Goal: Task Accomplishment & Management: Use online tool/utility

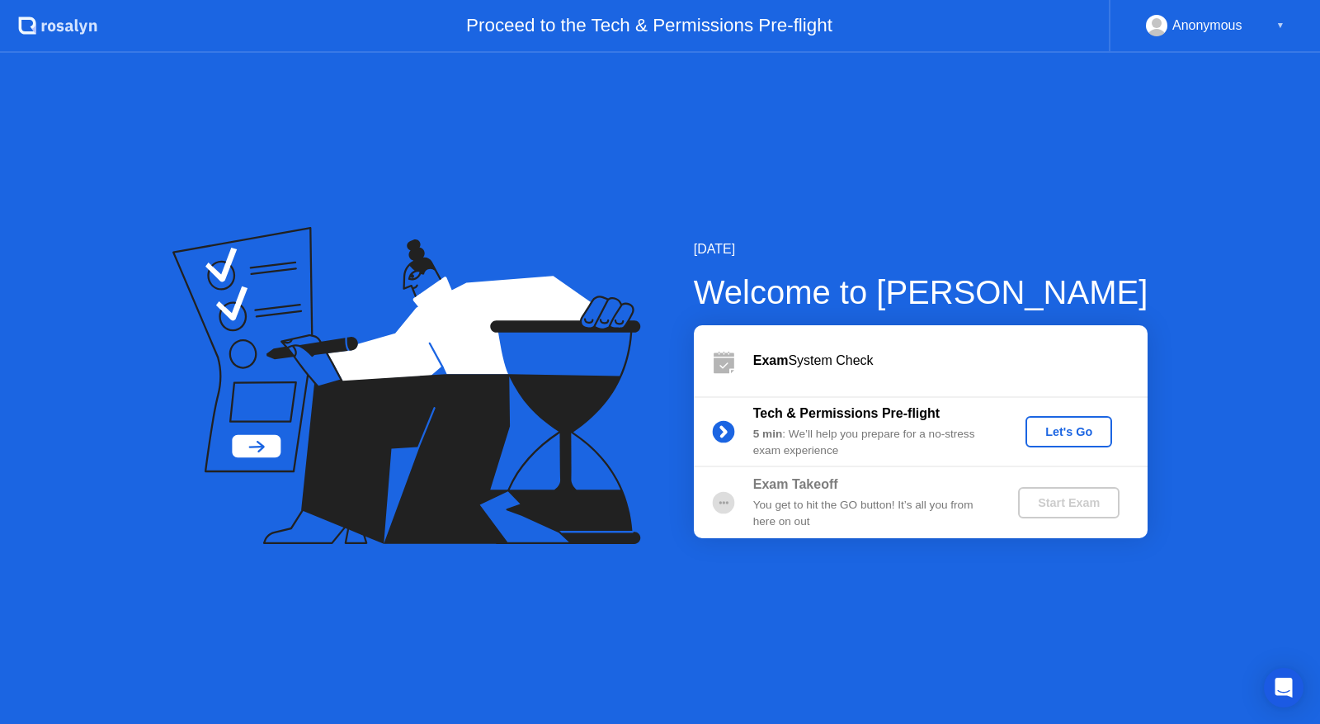
click at [987, 200] on div "[DATE] Welcome to [PERSON_NAME] Exam System Check Tech & Permissions Pre-flight…" at bounding box center [660, 388] width 1320 height 671
click at [1072, 438] on div "Let's Go" at bounding box center [1068, 431] width 73 height 13
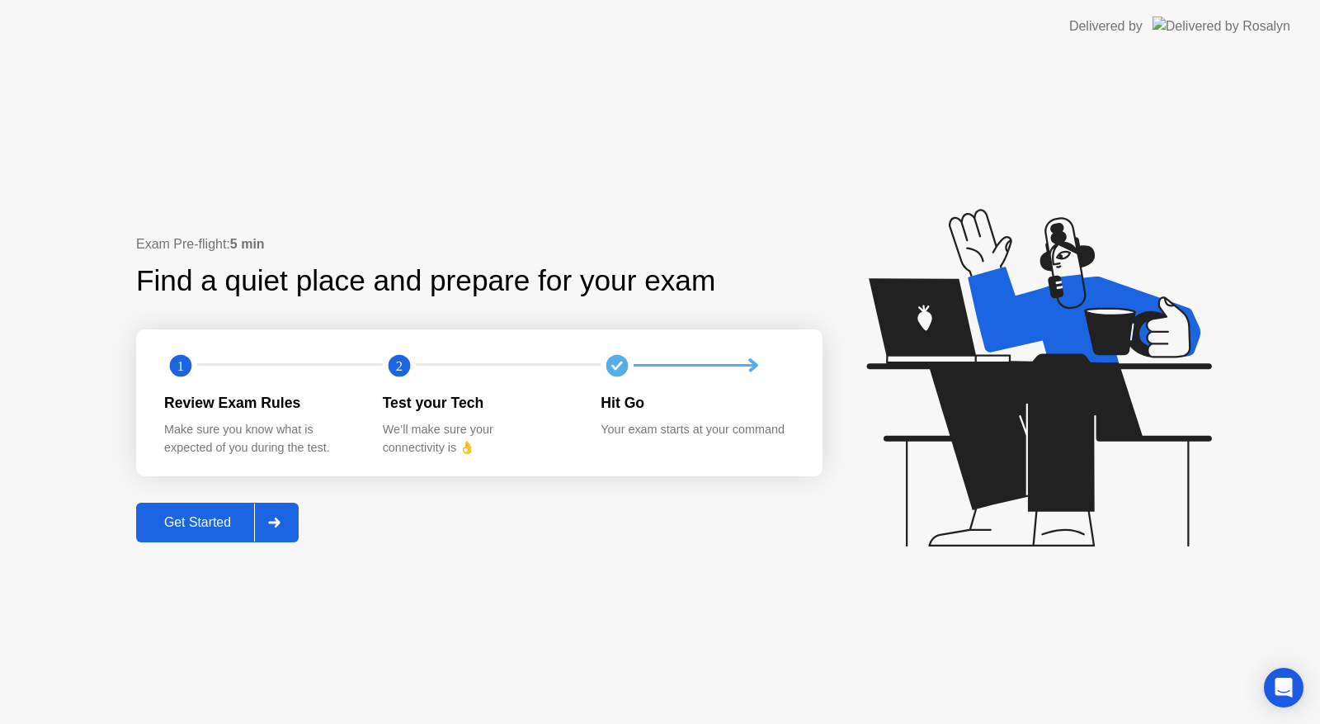
click at [224, 527] on div "Get Started" at bounding box center [197, 522] width 113 height 15
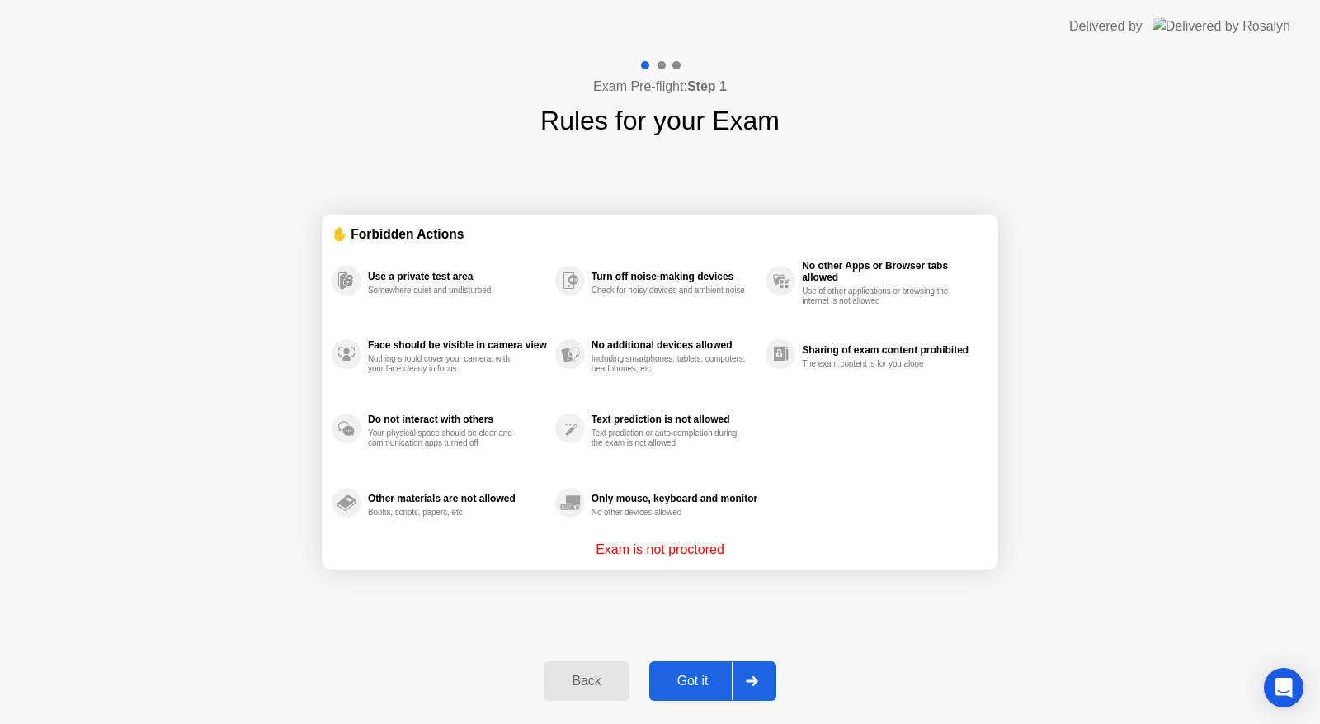
click at [705, 589] on div "✋ Forbidden Actions Use a private test area Somewhere quiet and undisturbed Fac…" at bounding box center [660, 391] width 677 height 503
click at [691, 680] on div "Got it" at bounding box center [693, 680] width 78 height 15
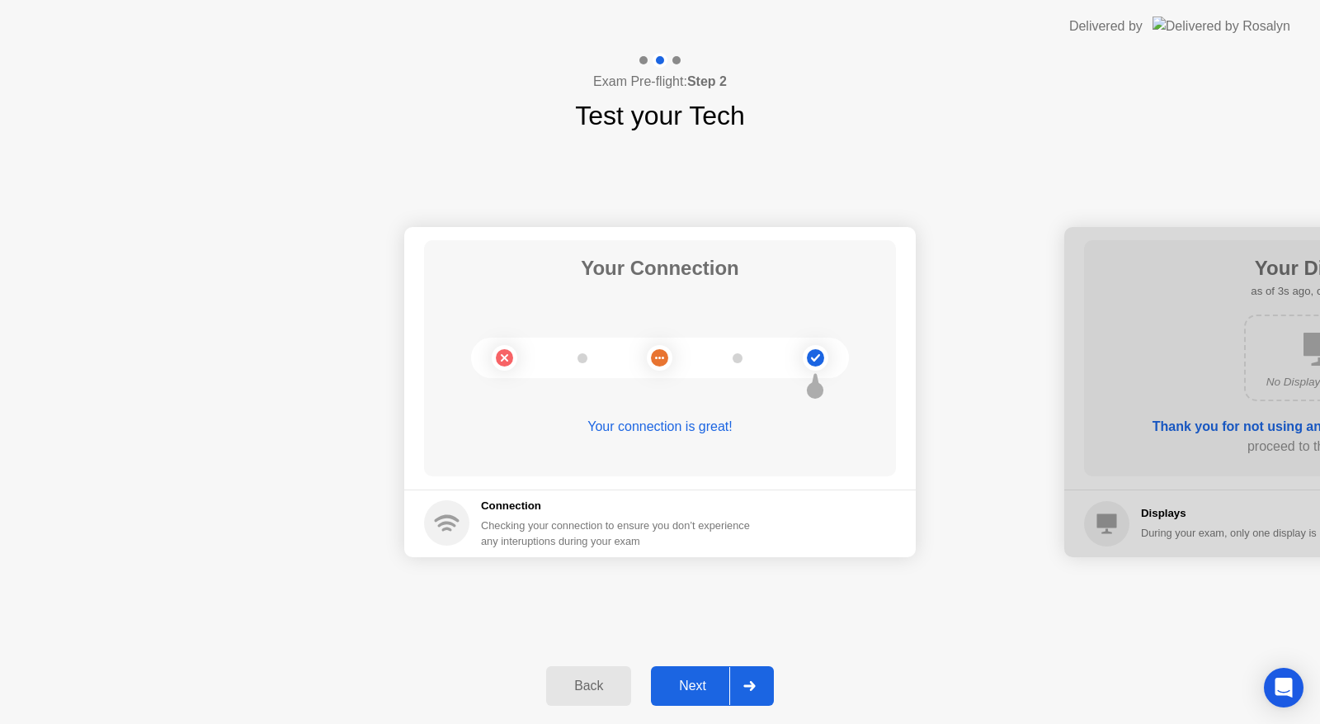
click at [706, 672] on button "Next" at bounding box center [712, 686] width 123 height 40
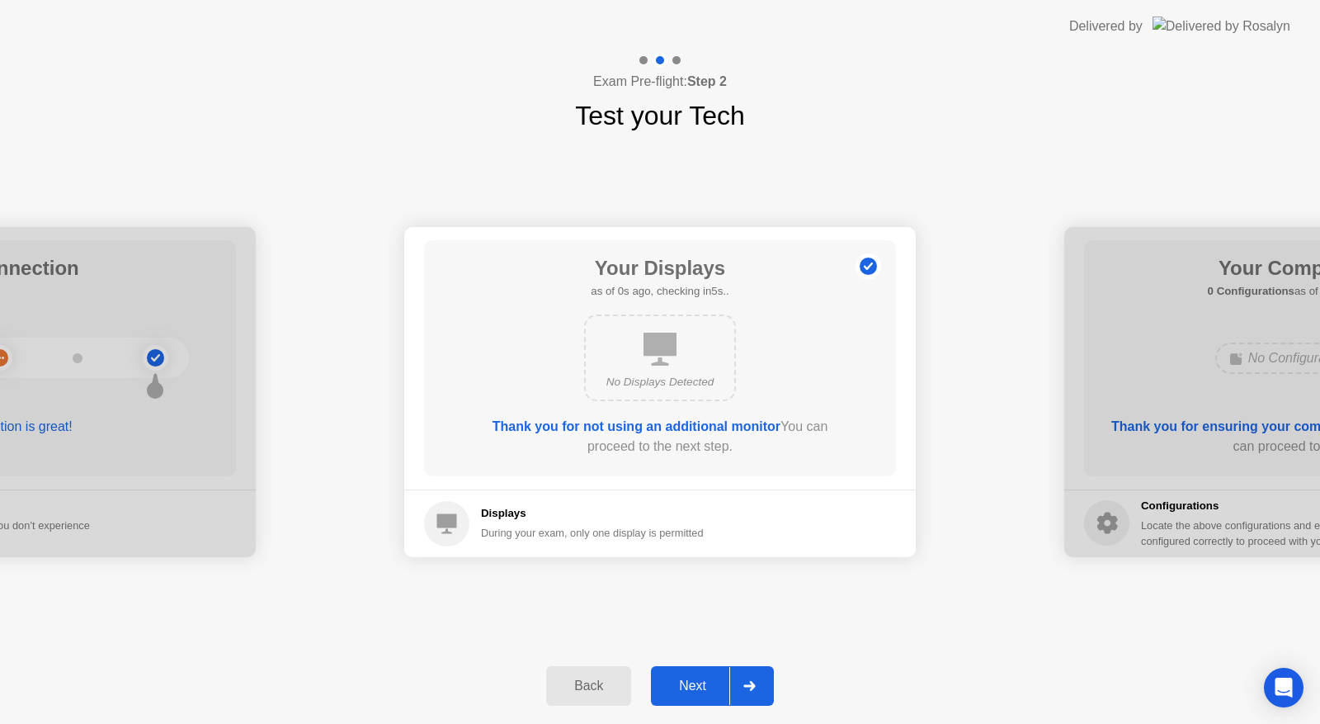
click at [715, 688] on div "Next" at bounding box center [692, 685] width 73 height 15
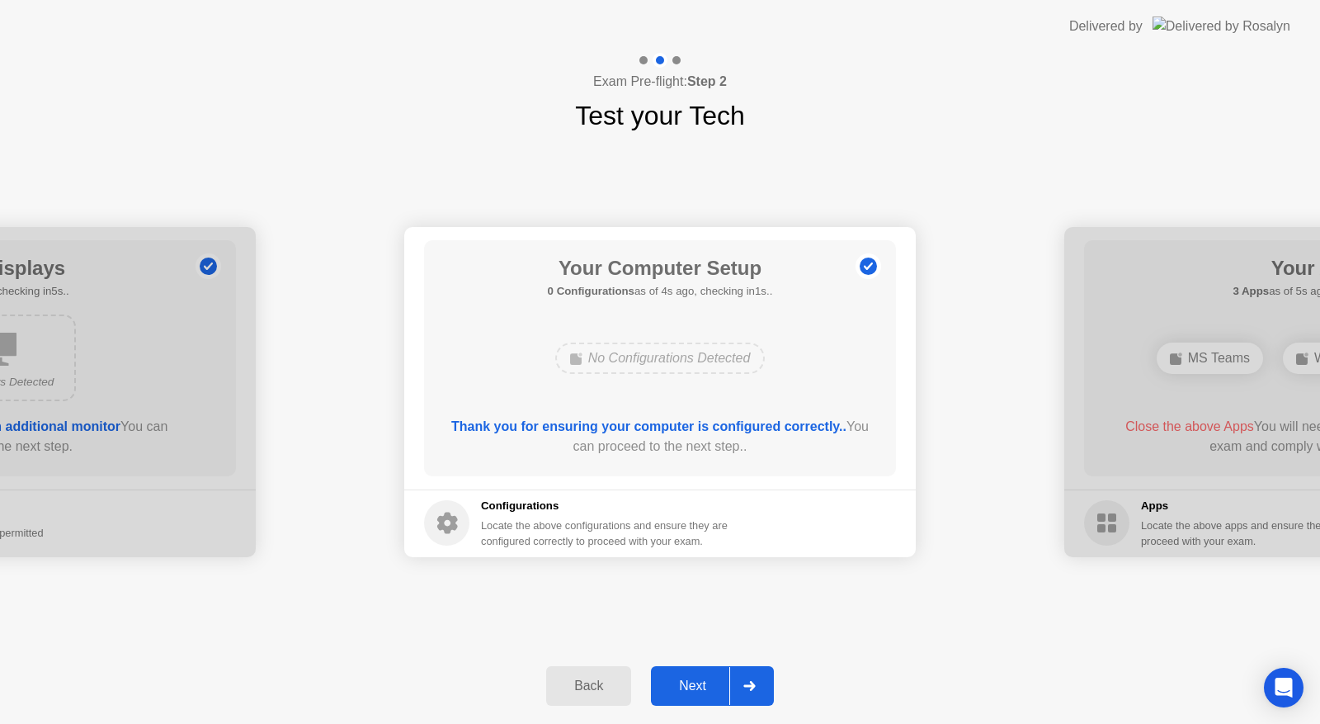
click at [719, 680] on div "Next" at bounding box center [692, 685] width 73 height 15
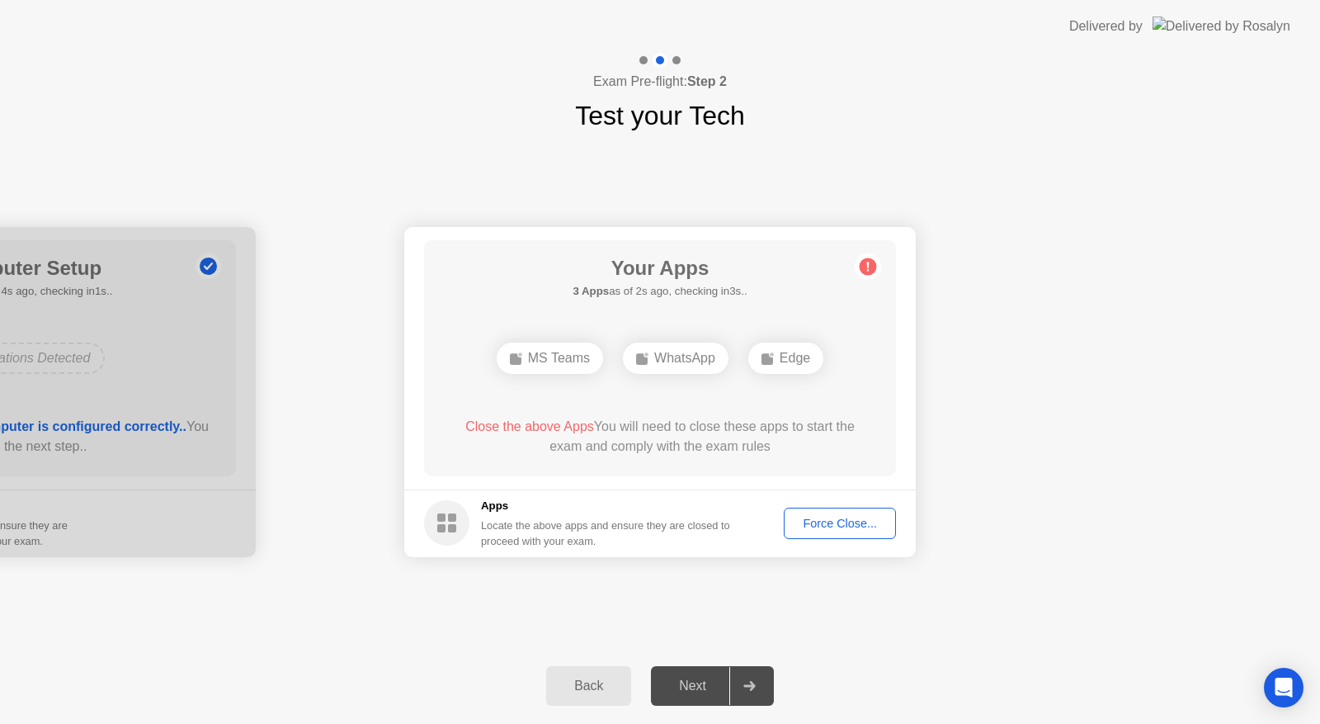
click at [835, 528] on div "Force Close..." at bounding box center [840, 523] width 101 height 13
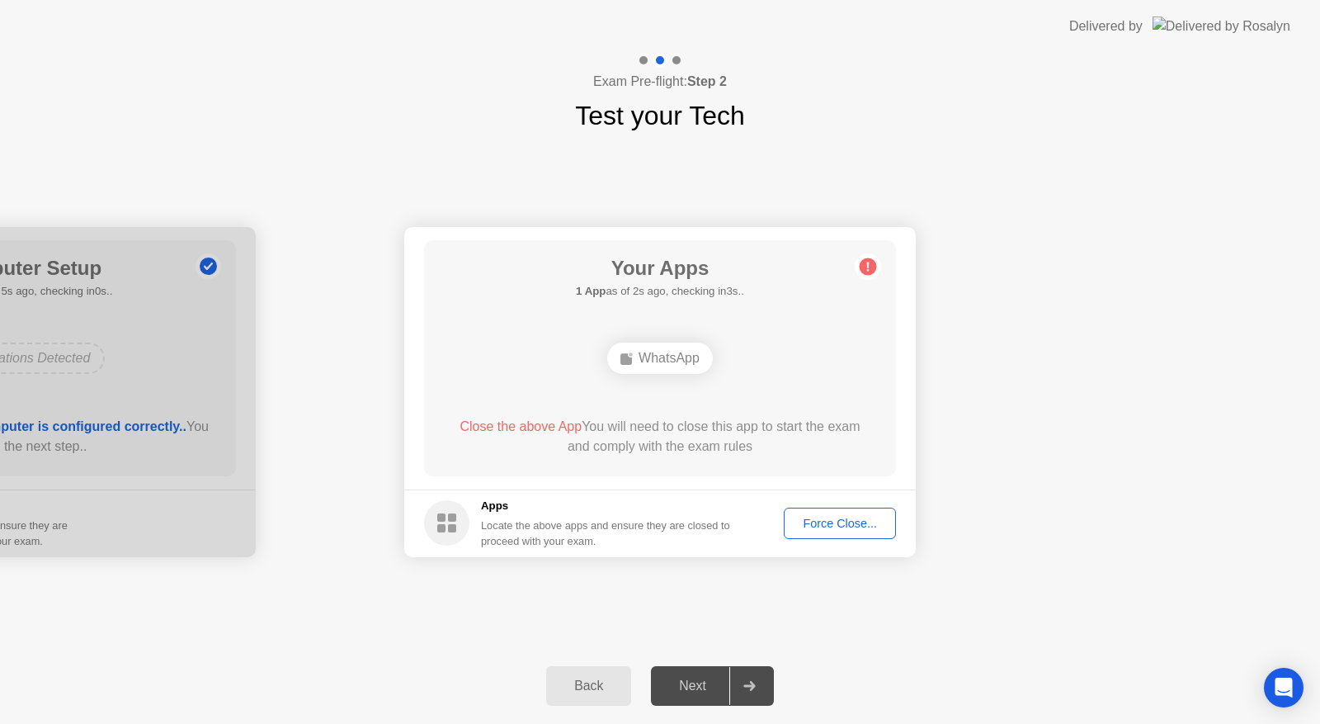
click at [808, 526] on div "Force Close..." at bounding box center [840, 523] width 101 height 13
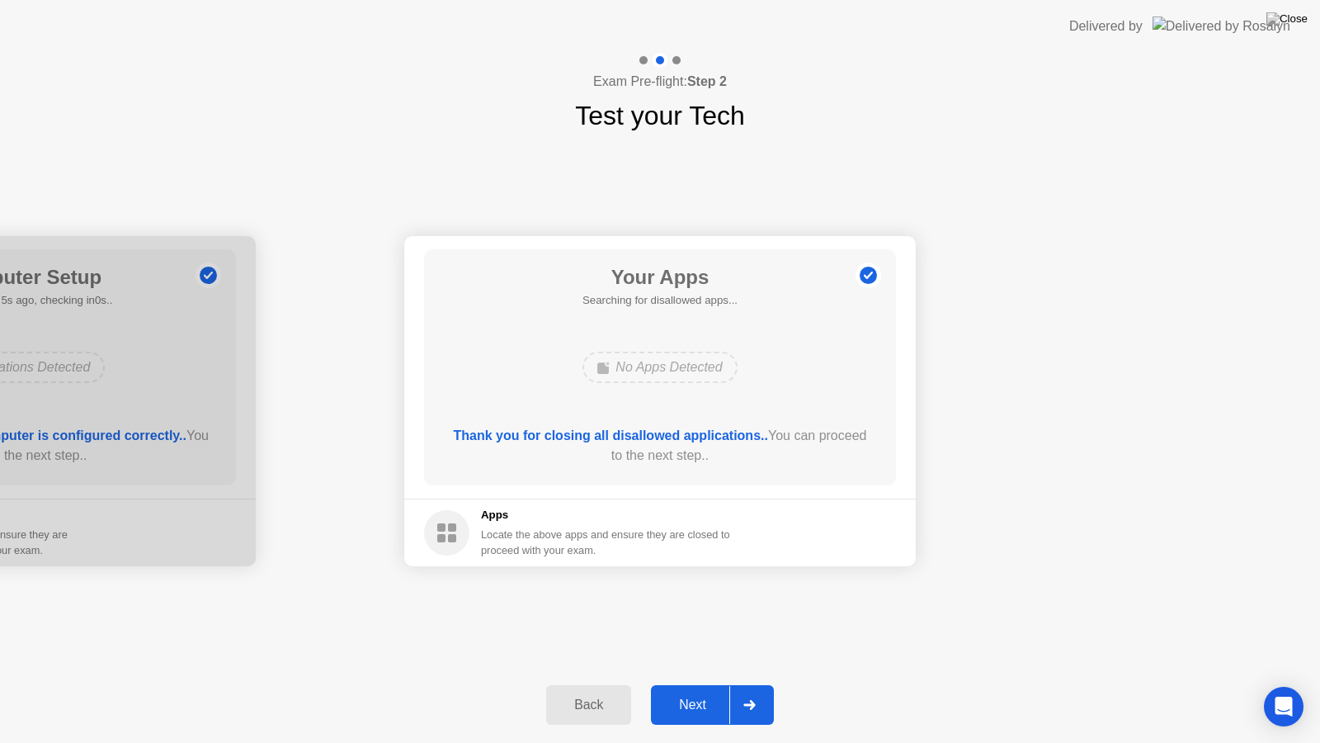
click at [706, 693] on button "Next" at bounding box center [712, 705] width 123 height 40
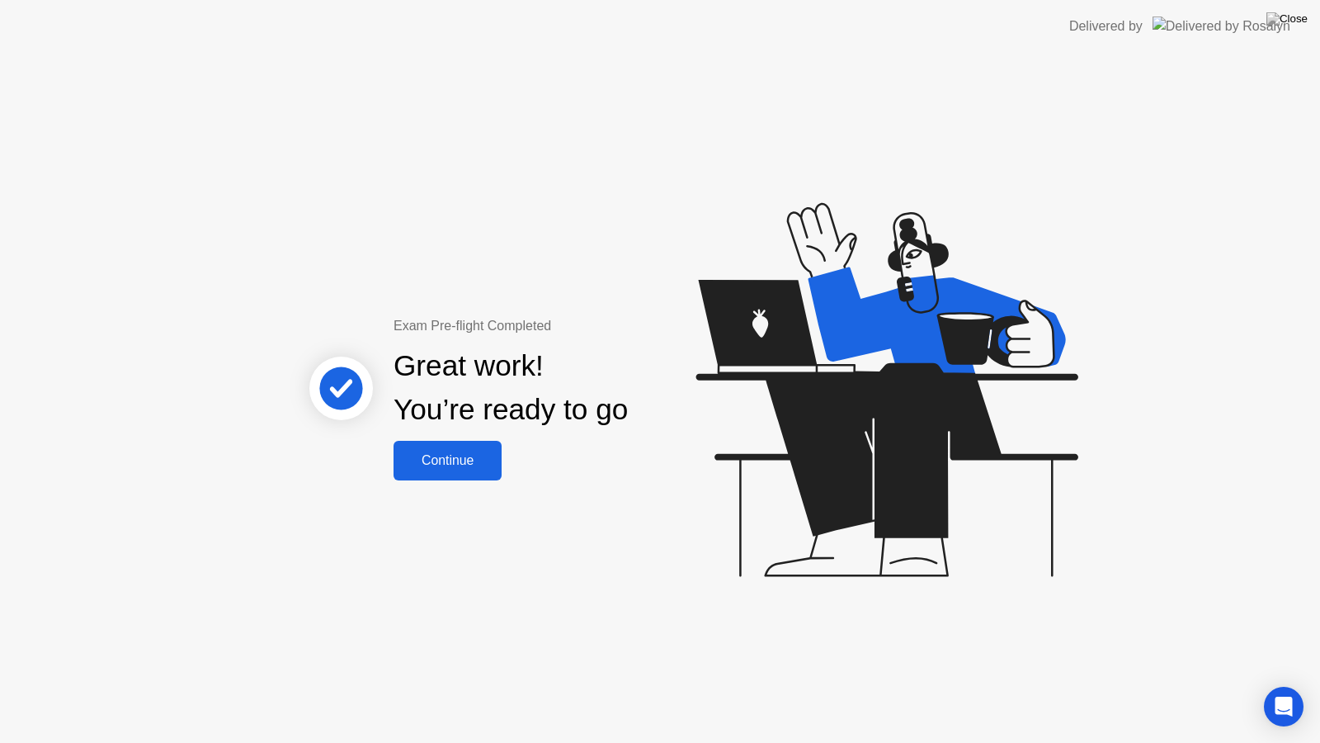
click at [423, 457] on div "Continue" at bounding box center [448, 460] width 98 height 15
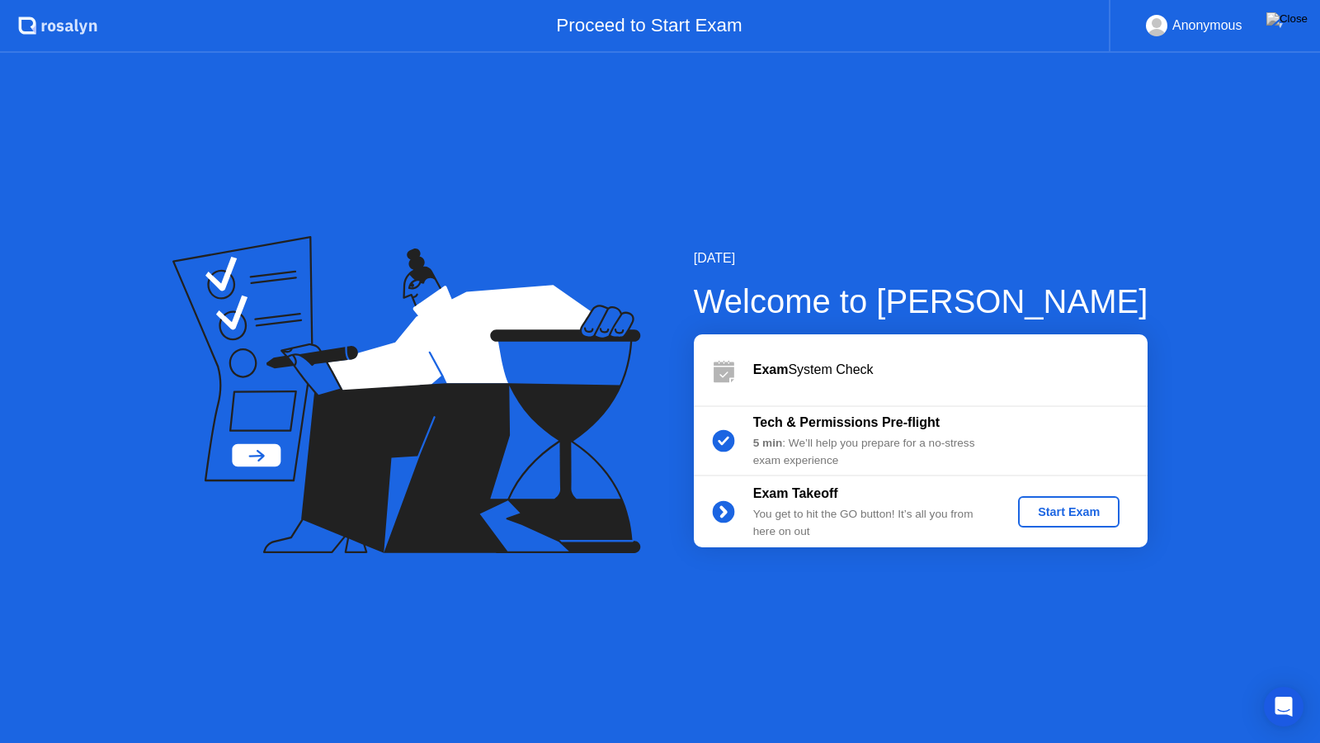
click at [1053, 510] on div "Start Exam" at bounding box center [1069, 511] width 88 height 13
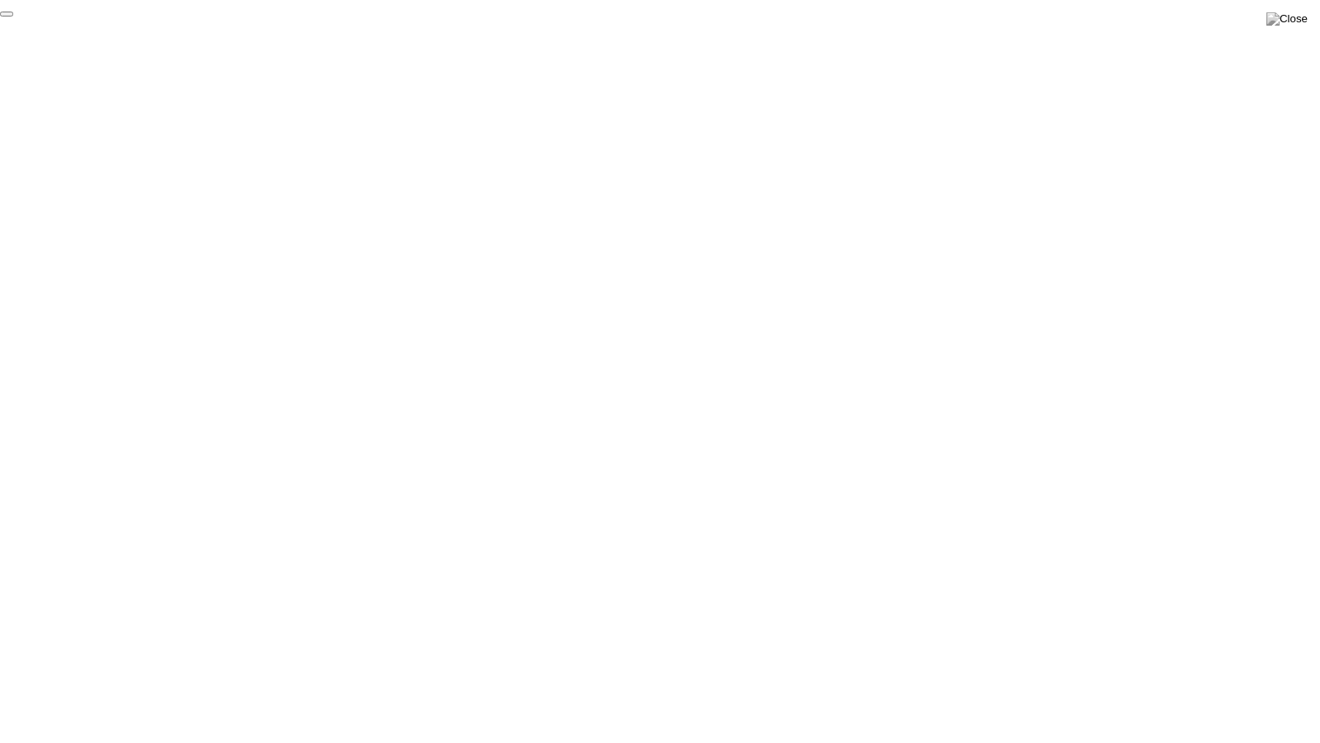
click div "End Proctoring Session"
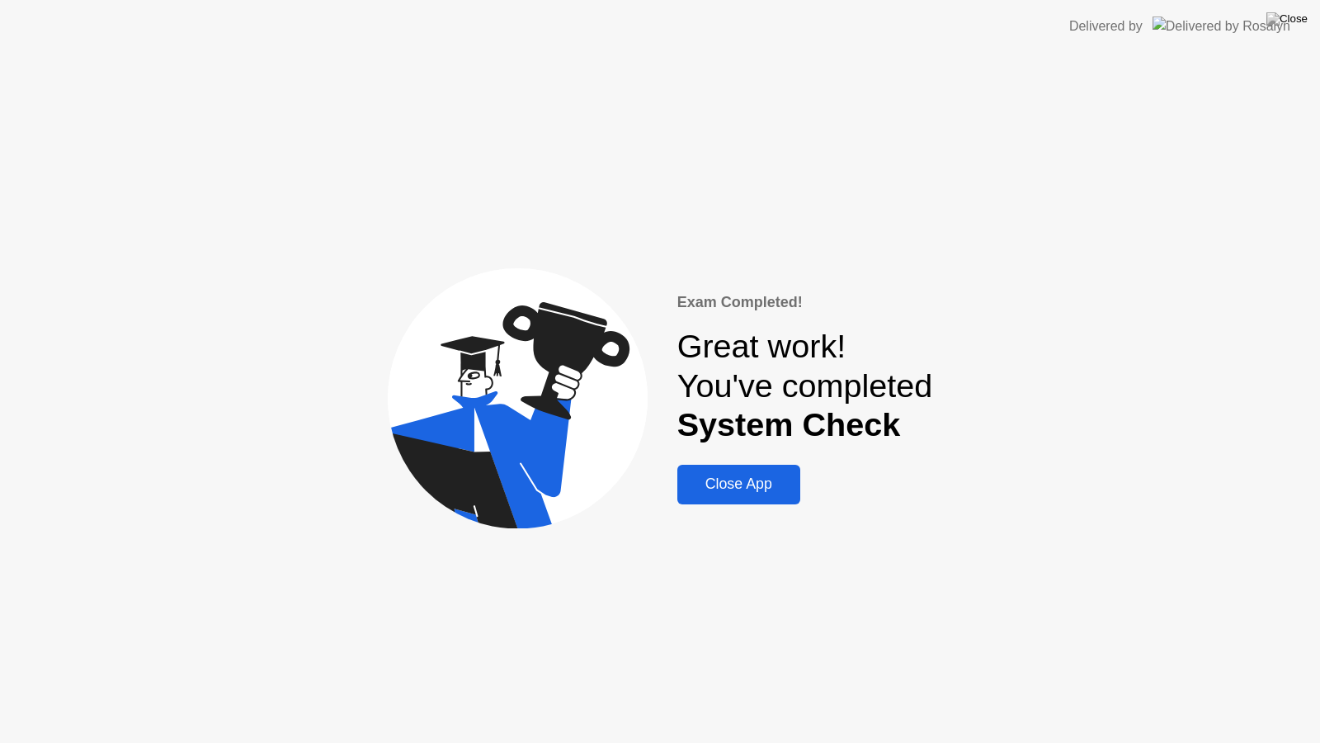
click at [718, 483] on div "Close App" at bounding box center [738, 483] width 113 height 17
